Goal: Navigation & Orientation: Find specific page/section

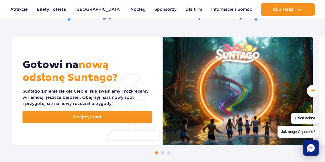
scroll to position [51, 0]
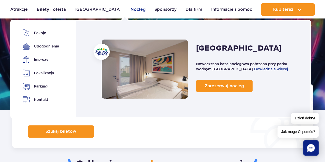
click at [131, 8] on link "Nocleg" at bounding box center [138, 9] width 15 height 12
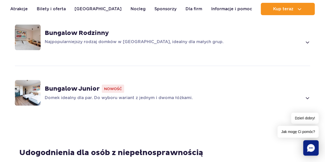
scroll to position [540, 0]
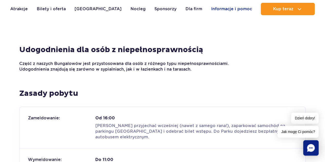
click at [230, 8] on link "Informacje i pomoc" at bounding box center [231, 9] width 41 height 12
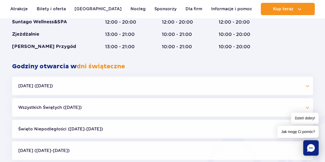
scroll to position [412, 0]
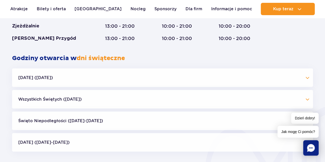
click at [83, 103] on button "Wszystkich Świętych (01.11.25)" at bounding box center [162, 99] width 301 height 19
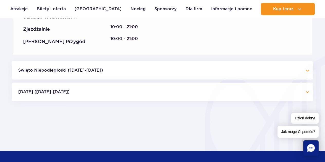
scroll to position [592, 0]
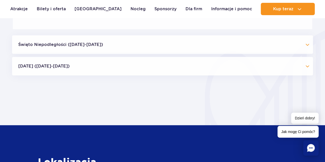
click at [75, 50] on button "Święto Niepodległości (09.11-11.11.25)" at bounding box center [162, 45] width 301 height 19
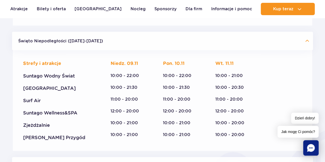
scroll to position [617, 0]
